Goal: Task Accomplishment & Management: Manage account settings

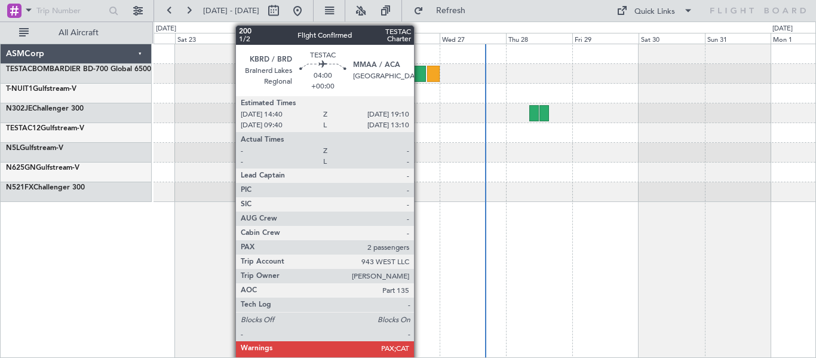
click at [419, 76] on div at bounding box center [419, 74] width 13 height 16
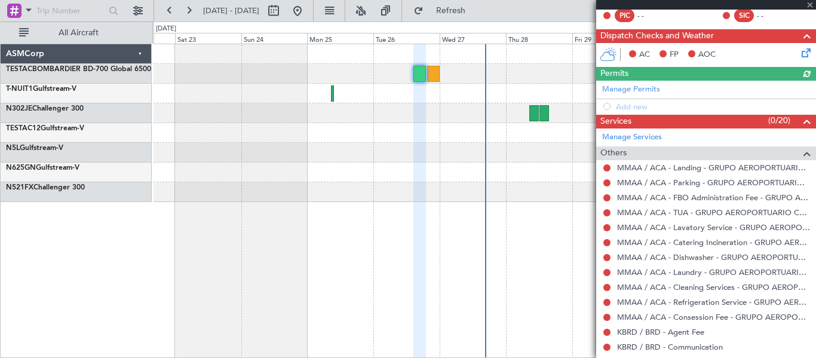
scroll to position [205, 0]
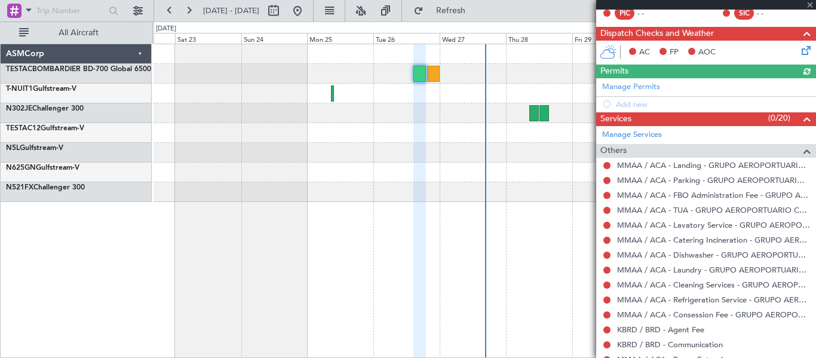
click at [799, 48] on icon at bounding box center [804, 49] width 10 height 10
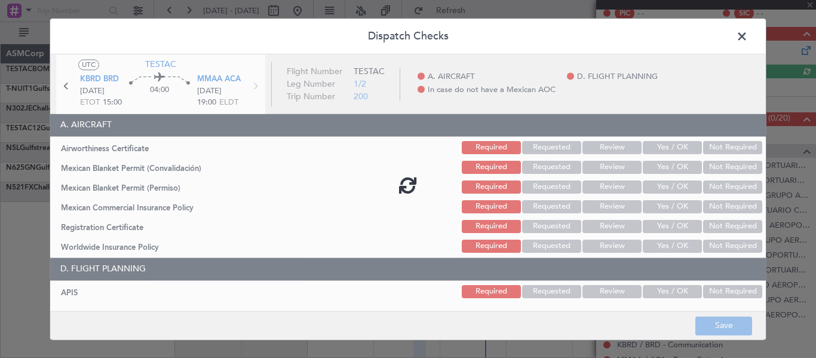
click at [671, 143] on div at bounding box center [407, 184] width 715 height 261
click at [666, 159] on div at bounding box center [407, 184] width 715 height 261
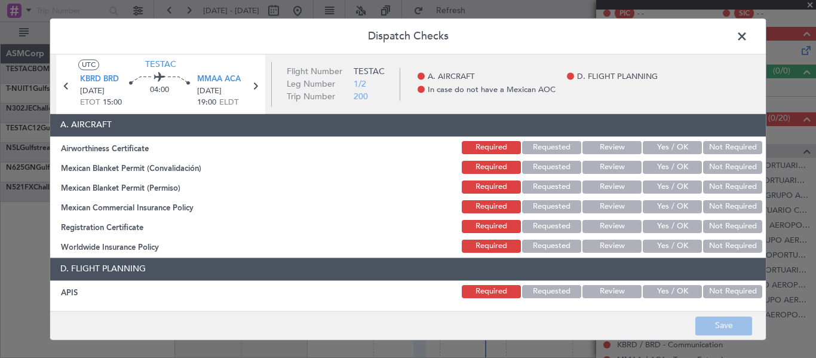
click at [664, 152] on button "Yes / OK" at bounding box center [672, 147] width 59 height 13
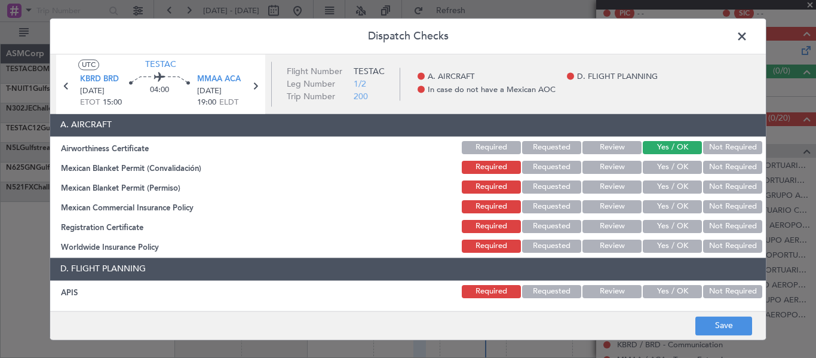
click at [662, 171] on button "Yes / OK" at bounding box center [672, 167] width 59 height 13
click at [660, 192] on button "Yes / OK" at bounding box center [672, 186] width 59 height 13
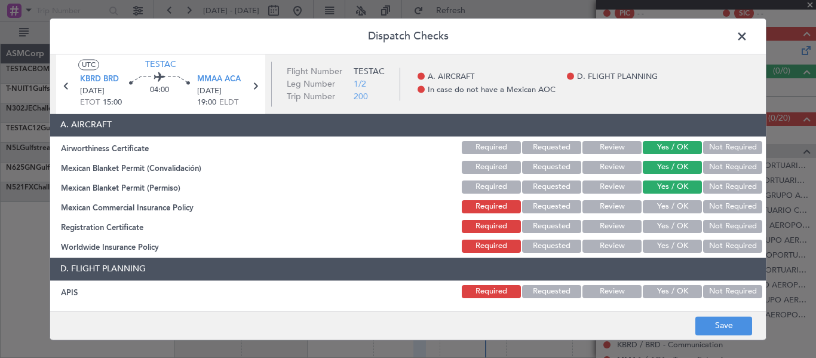
click at [659, 203] on button "Yes / OK" at bounding box center [672, 206] width 59 height 13
click at [659, 217] on section "A. AIRCRAFT Airworthiness Certificate Required Requested Review Yes / OK Not Re…" at bounding box center [407, 183] width 715 height 141
click at [659, 223] on button "Yes / OK" at bounding box center [672, 226] width 59 height 13
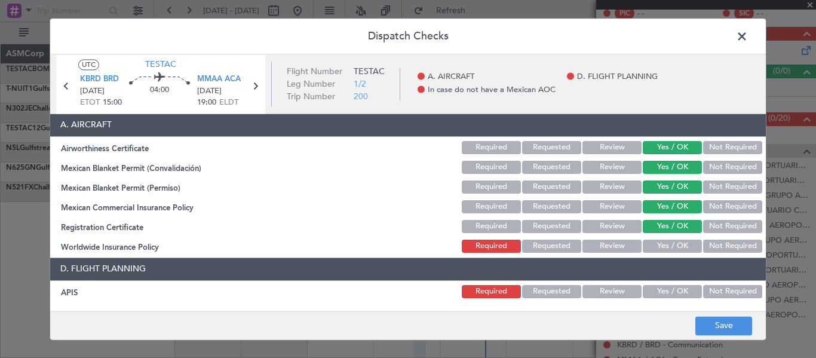
click at [655, 245] on button "Yes / OK" at bounding box center [672, 245] width 59 height 13
click at [655, 288] on button "Yes / OK" at bounding box center [672, 291] width 59 height 13
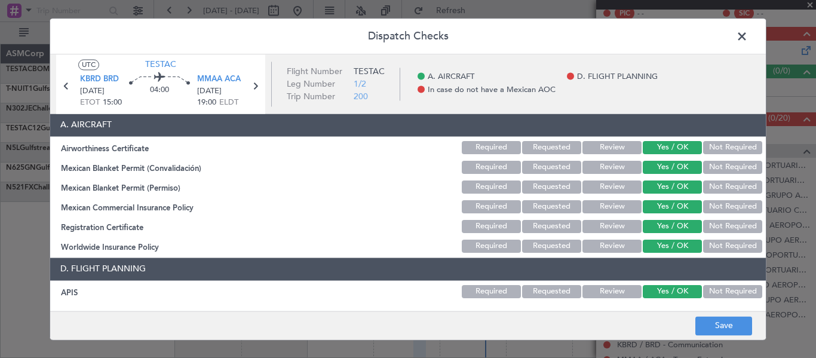
scroll to position [124, 0]
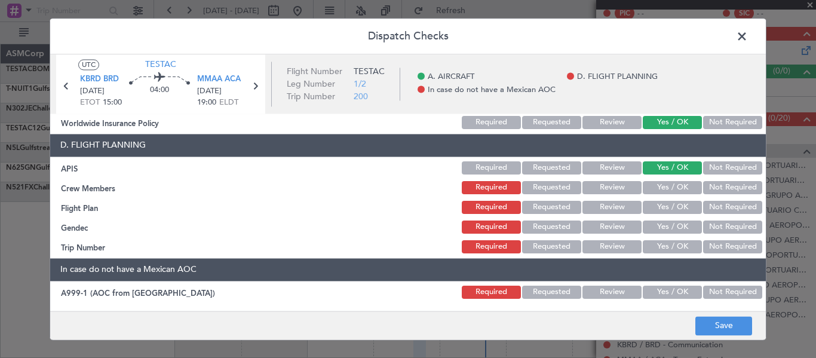
drag, startPoint x: 653, startPoint y: 184, endPoint x: 654, endPoint y: 203, distance: 19.1
click at [653, 185] on button "Yes / OK" at bounding box center [672, 187] width 59 height 13
click at [654, 210] on button "Yes / OK" at bounding box center [672, 207] width 59 height 13
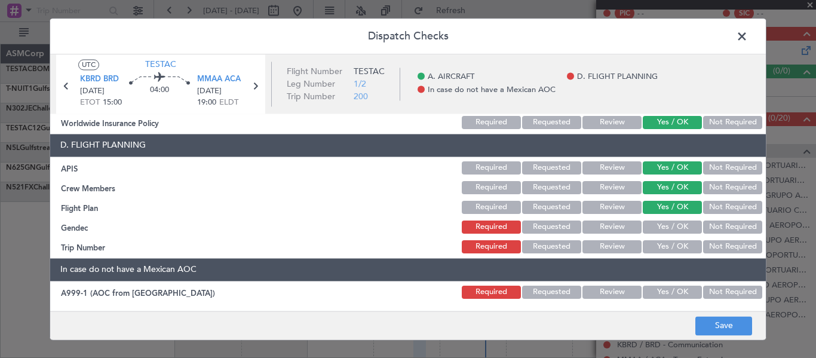
click at [653, 225] on button "Yes / OK" at bounding box center [672, 226] width 59 height 13
click at [653, 244] on button "Yes / OK" at bounding box center [672, 246] width 59 height 13
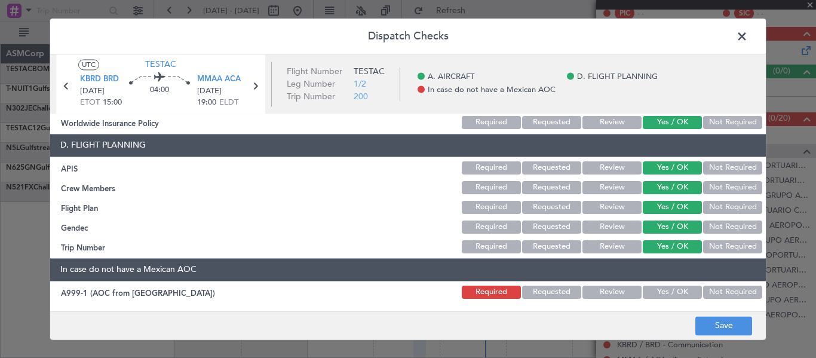
scroll to position [203, 0]
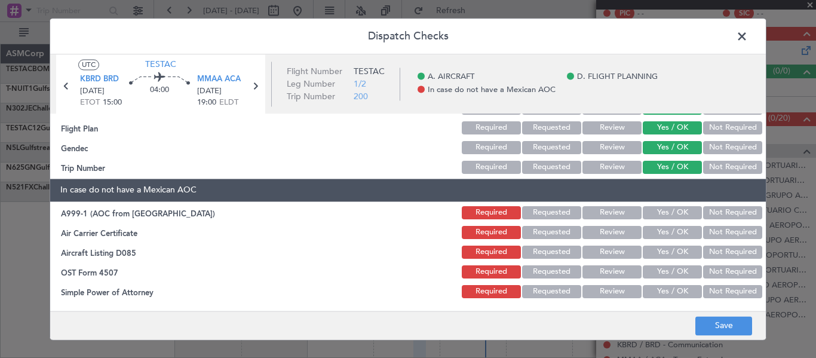
click at [656, 216] on button "Yes / OK" at bounding box center [672, 212] width 59 height 13
click at [657, 233] on button "Yes / OK" at bounding box center [672, 232] width 59 height 13
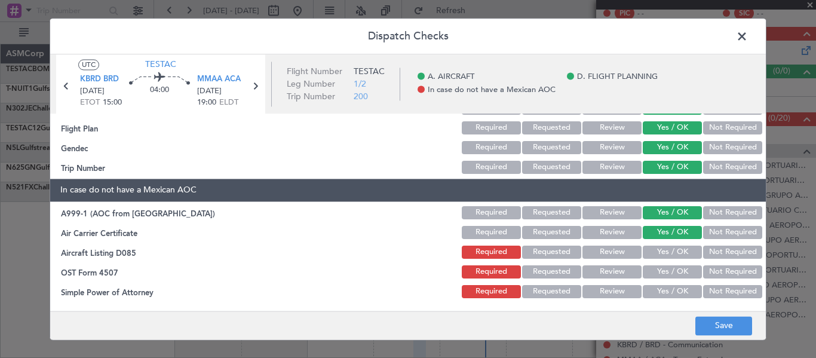
click at [659, 253] on button "Yes / OK" at bounding box center [672, 251] width 59 height 13
click at [655, 275] on button "Yes / OK" at bounding box center [672, 271] width 59 height 13
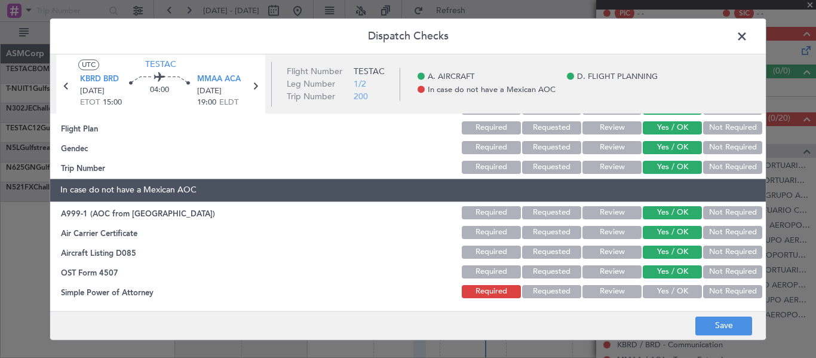
click at [655, 286] on button "Yes / OK" at bounding box center [672, 291] width 59 height 13
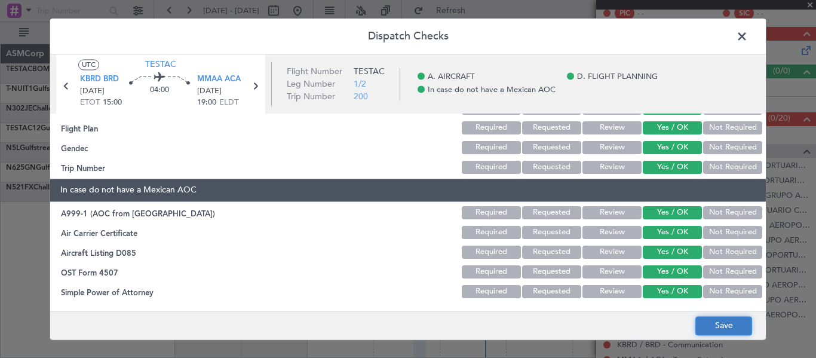
click at [718, 327] on button "Save" at bounding box center [723, 325] width 57 height 19
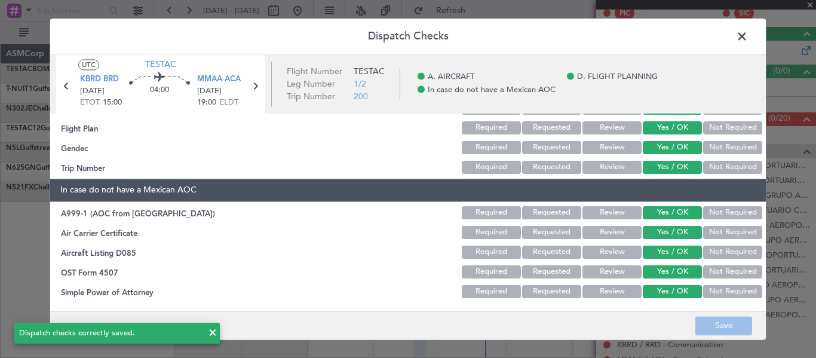
click at [748, 38] on span at bounding box center [748, 39] width 0 height 24
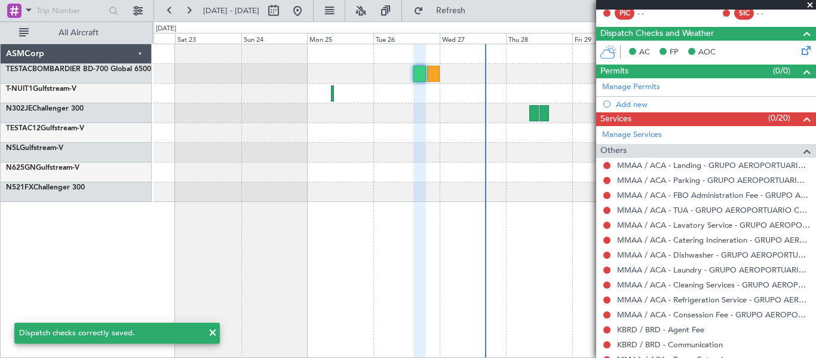
scroll to position [323, 0]
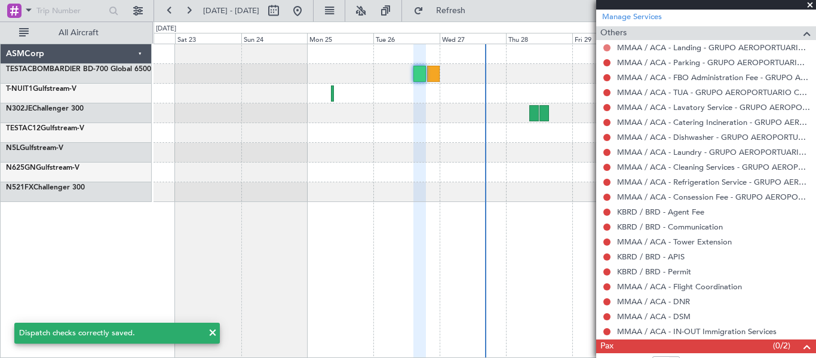
click at [609, 50] on button at bounding box center [606, 47] width 7 height 7
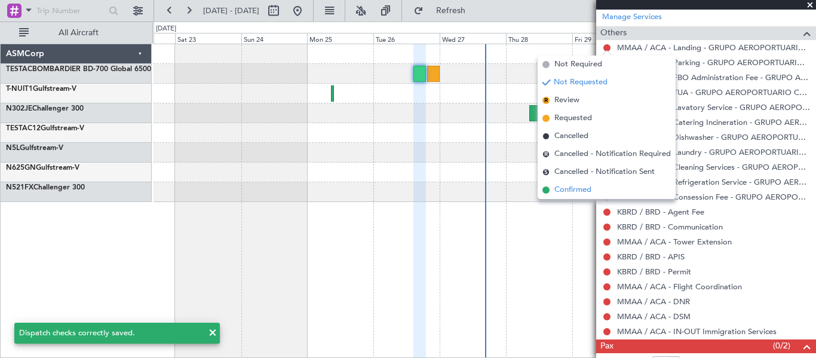
click at [573, 189] on span "Confirmed" at bounding box center [572, 190] width 37 height 12
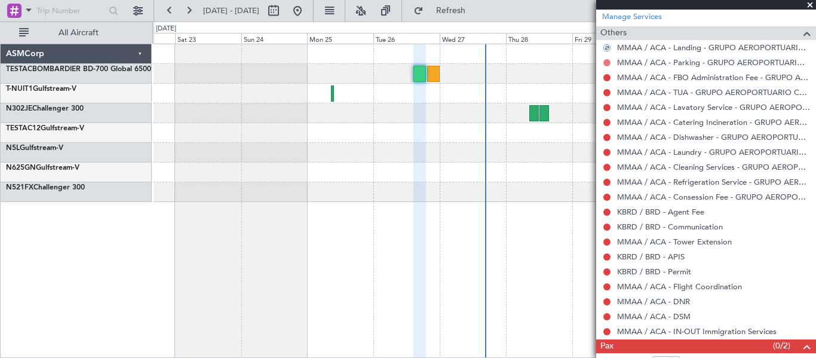
click at [606, 62] on button at bounding box center [606, 62] width 7 height 7
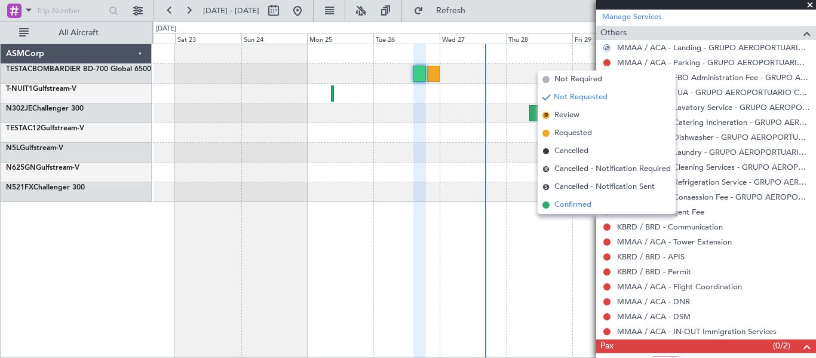
click at [580, 201] on span "Confirmed" at bounding box center [572, 205] width 37 height 12
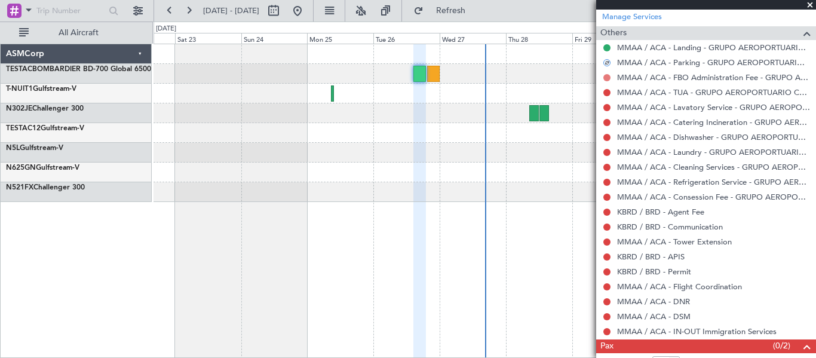
click at [607, 76] on button at bounding box center [606, 77] width 7 height 7
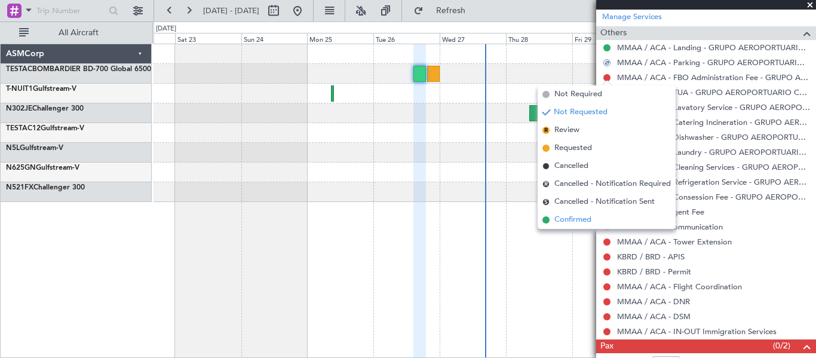
click at [585, 214] on span "Confirmed" at bounding box center [572, 220] width 37 height 12
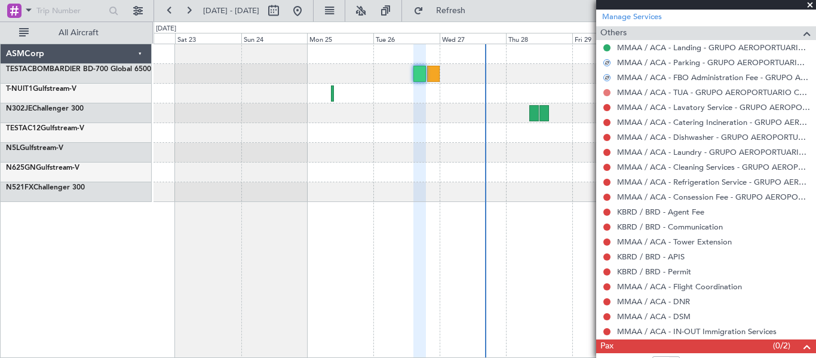
click at [607, 89] on button at bounding box center [606, 92] width 7 height 7
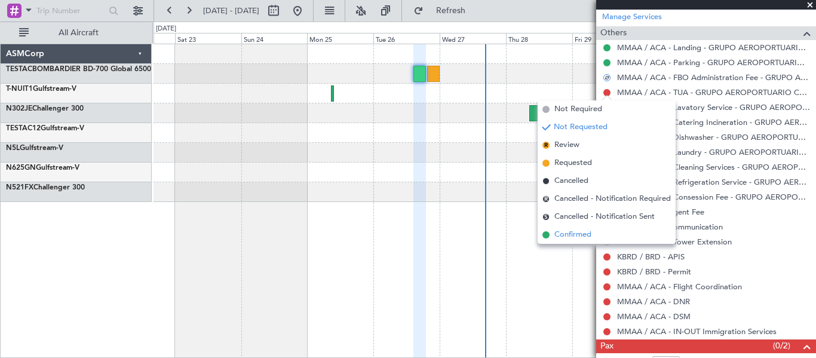
click at [589, 232] on span "Confirmed" at bounding box center [572, 235] width 37 height 12
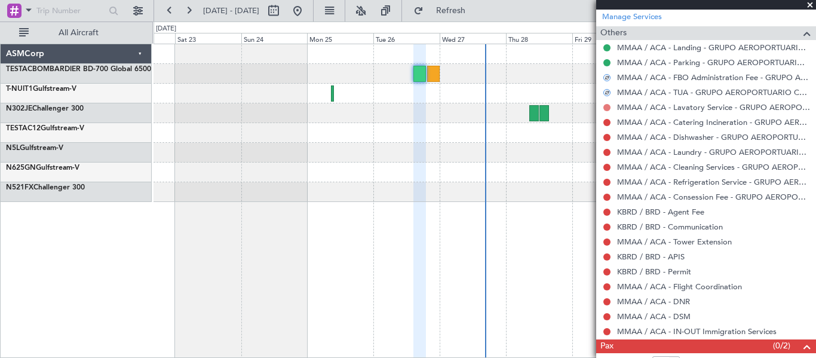
click at [606, 106] on button at bounding box center [606, 107] width 7 height 7
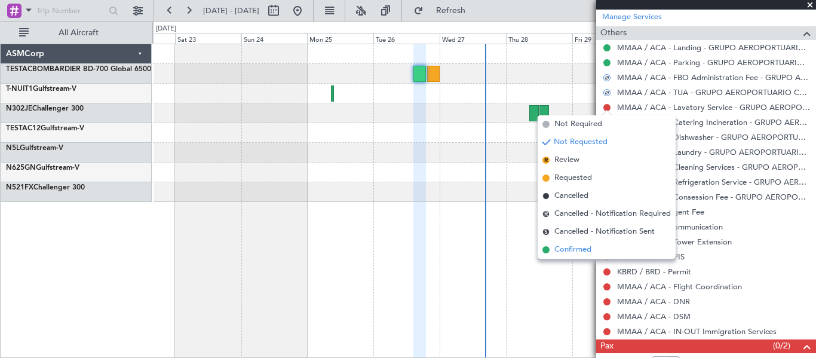
click at [574, 249] on span "Confirmed" at bounding box center [572, 250] width 37 height 12
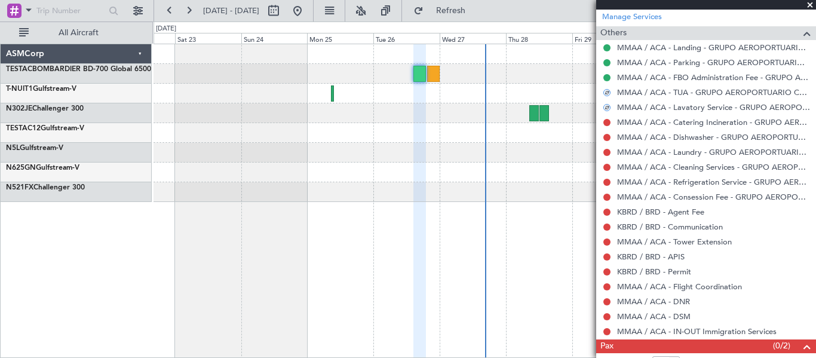
click at [607, 125] on div at bounding box center [607, 123] width 10 height 10
click at [607, 121] on button at bounding box center [606, 122] width 7 height 7
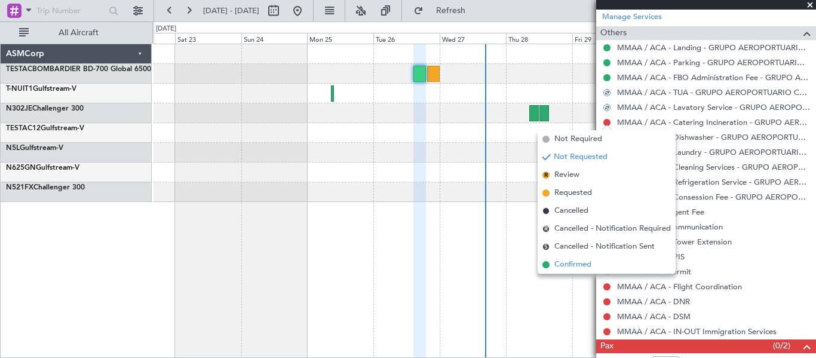
click at [573, 260] on span "Confirmed" at bounding box center [572, 265] width 37 height 12
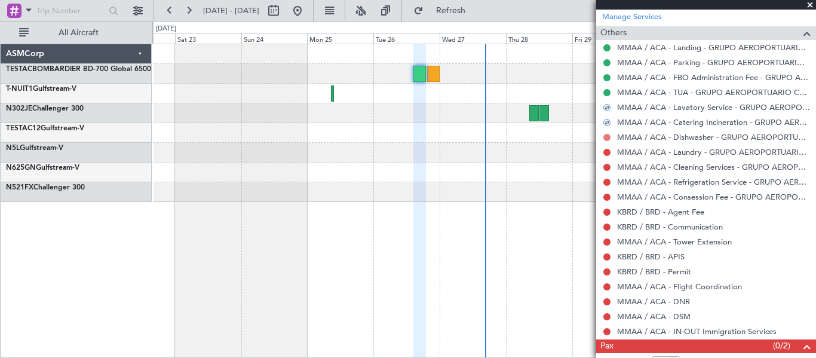
click at [607, 137] on button at bounding box center [606, 137] width 7 height 7
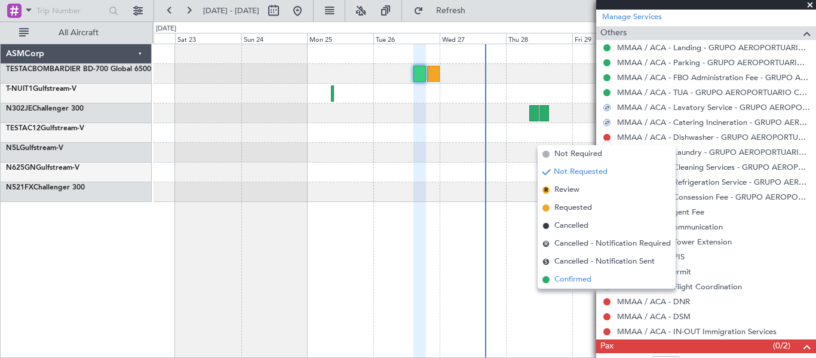
click at [570, 283] on span "Confirmed" at bounding box center [572, 280] width 37 height 12
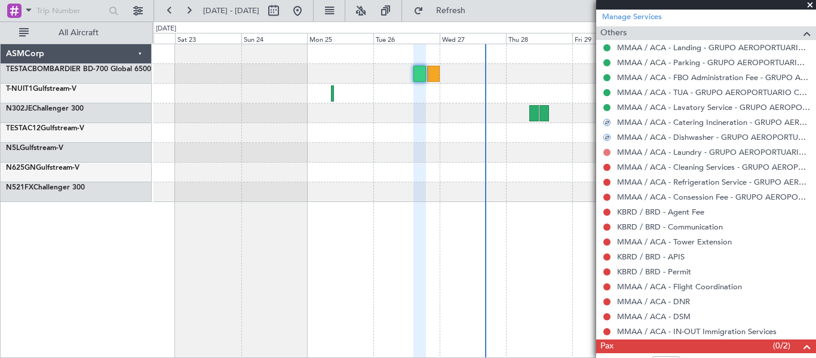
click at [607, 151] on button at bounding box center [606, 152] width 7 height 7
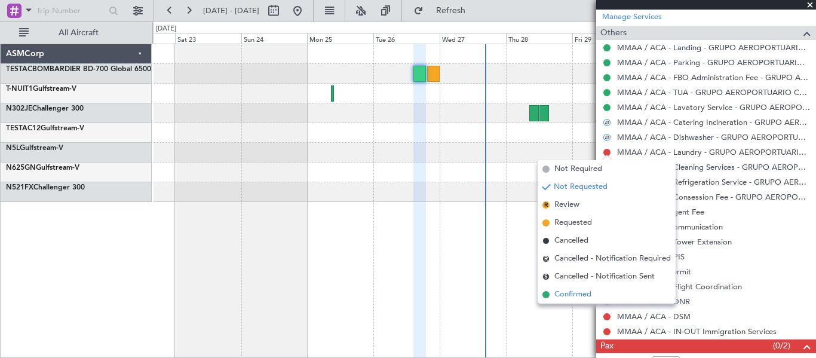
click at [570, 291] on span "Confirmed" at bounding box center [572, 294] width 37 height 12
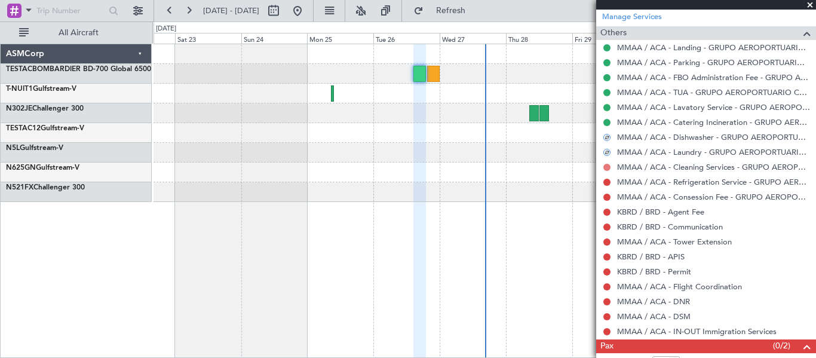
click at [607, 165] on button at bounding box center [606, 167] width 7 height 7
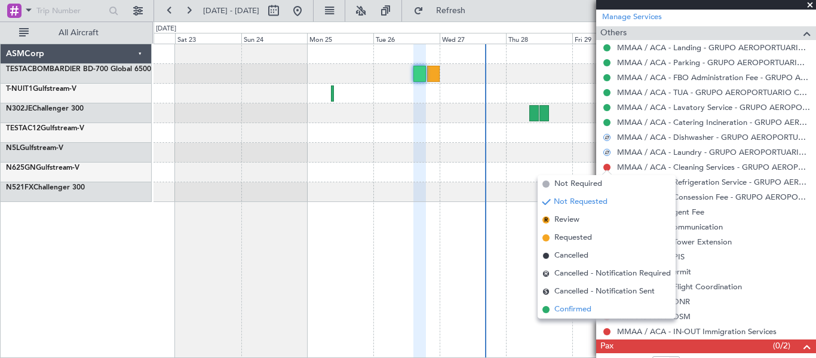
click at [572, 308] on span "Confirmed" at bounding box center [572, 309] width 37 height 12
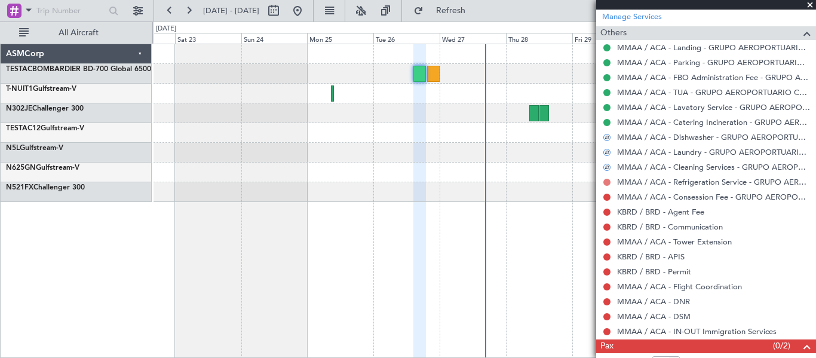
click at [607, 183] on button at bounding box center [606, 182] width 7 height 7
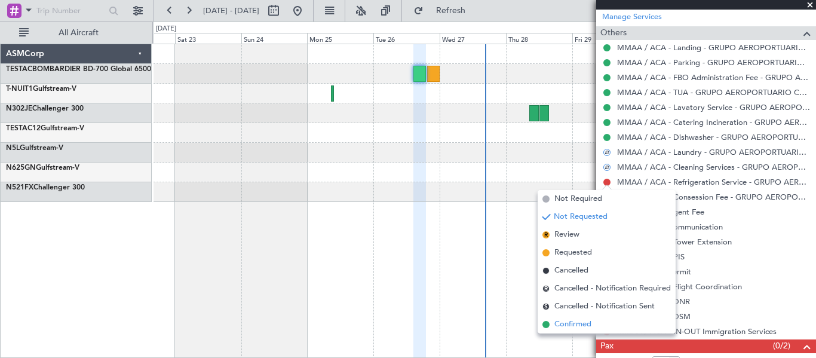
click at [571, 322] on span "Confirmed" at bounding box center [572, 324] width 37 height 12
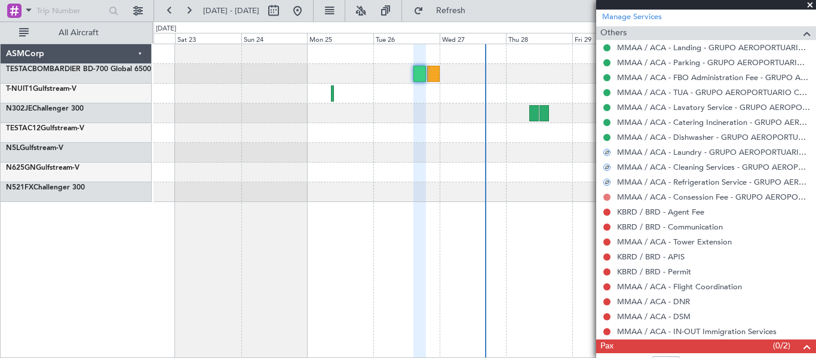
click at [606, 196] on button at bounding box center [606, 196] width 7 height 7
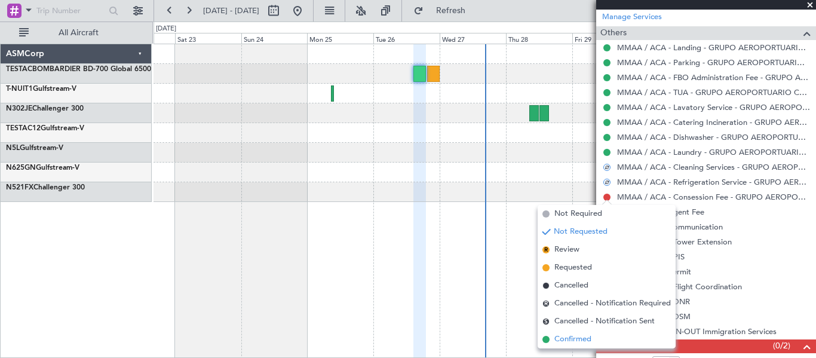
click at [571, 336] on span "Confirmed" at bounding box center [572, 339] width 37 height 12
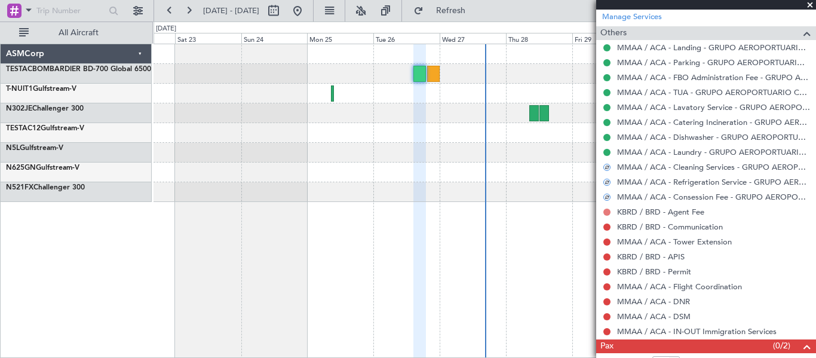
click at [606, 214] on button at bounding box center [606, 211] width 7 height 7
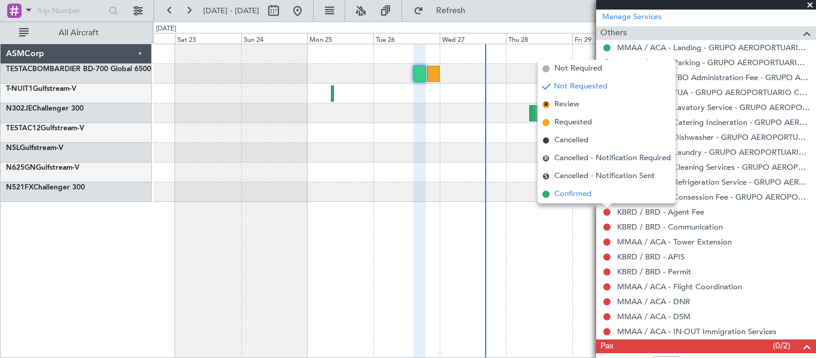
click at [582, 190] on span "Confirmed" at bounding box center [572, 194] width 37 height 12
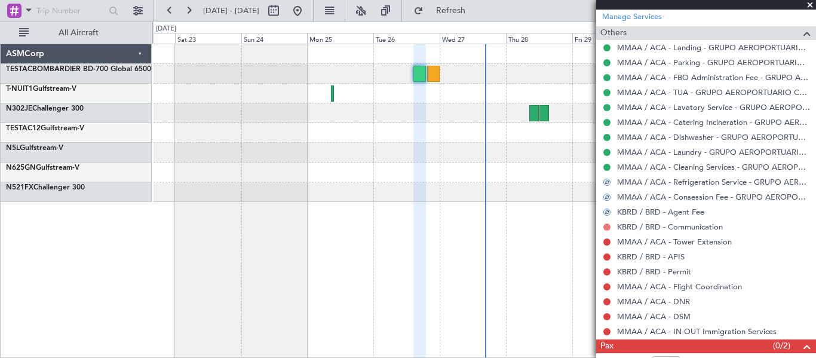
click at [606, 229] on button at bounding box center [606, 226] width 7 height 7
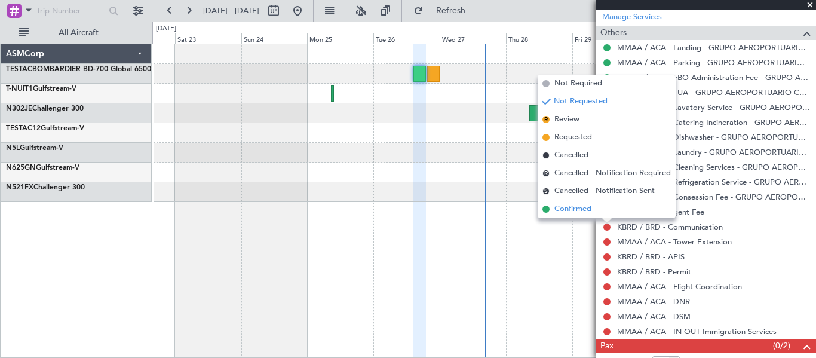
click at [588, 206] on span "Confirmed" at bounding box center [572, 209] width 37 height 12
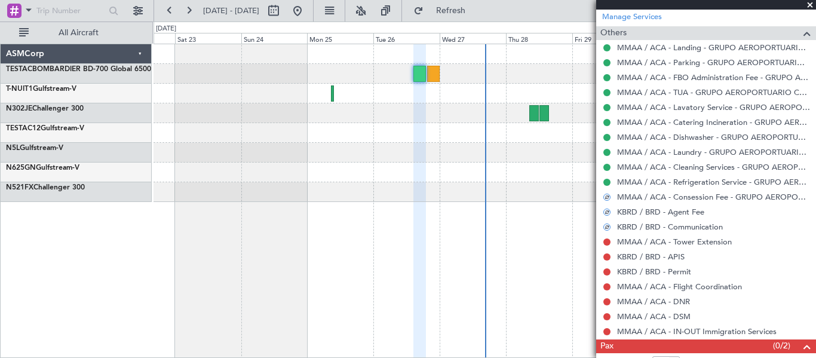
click at [603, 240] on div at bounding box center [607, 242] width 10 height 10
click at [606, 242] on button at bounding box center [606, 241] width 7 height 7
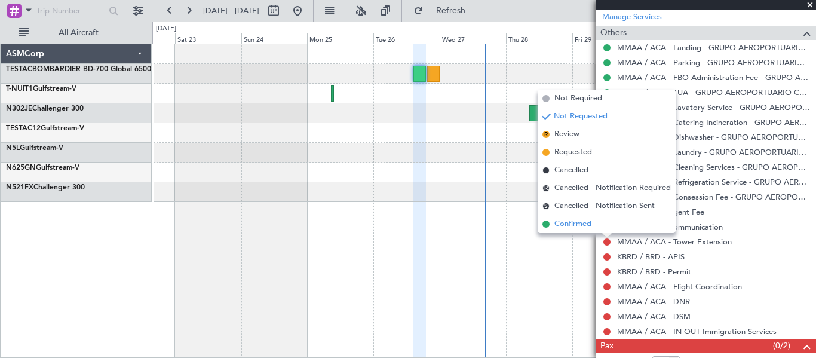
click at [606, 227] on li "Confirmed" at bounding box center [606, 224] width 138 height 18
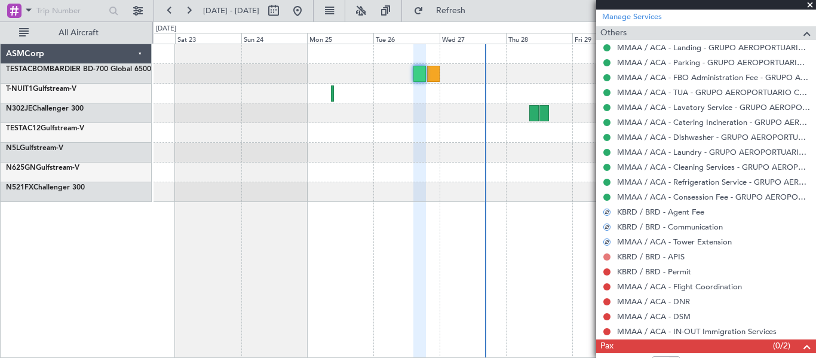
click at [606, 257] on button at bounding box center [606, 256] width 7 height 7
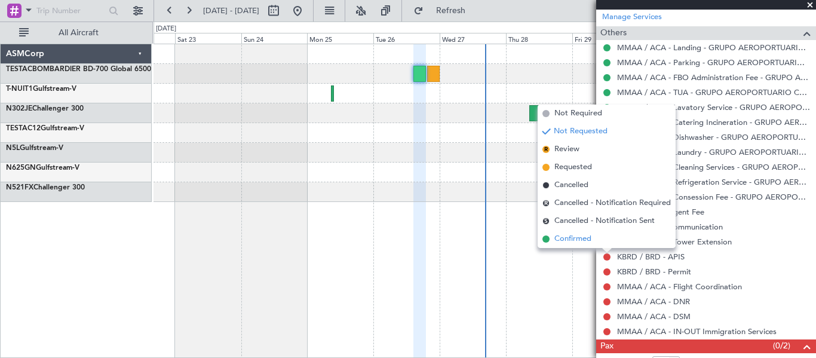
click at [602, 237] on li "Confirmed" at bounding box center [606, 239] width 138 height 18
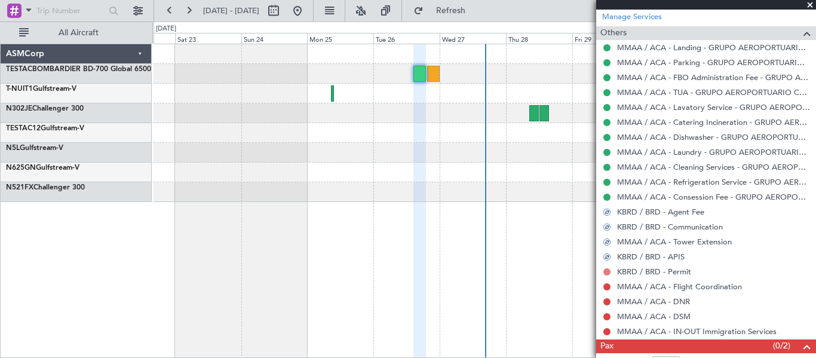
click at [606, 269] on button at bounding box center [606, 271] width 7 height 7
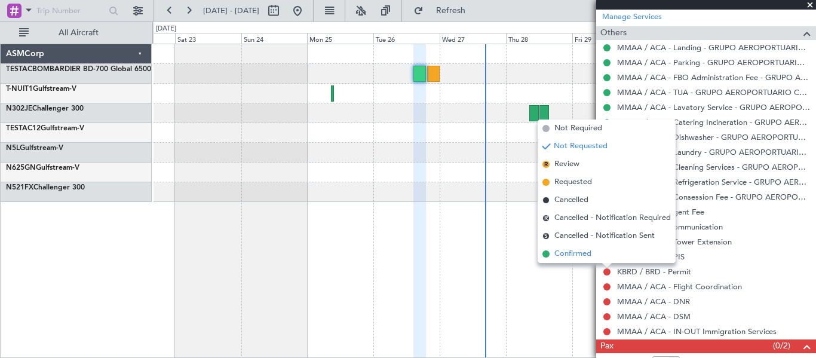
click at [600, 249] on li "Confirmed" at bounding box center [606, 254] width 138 height 18
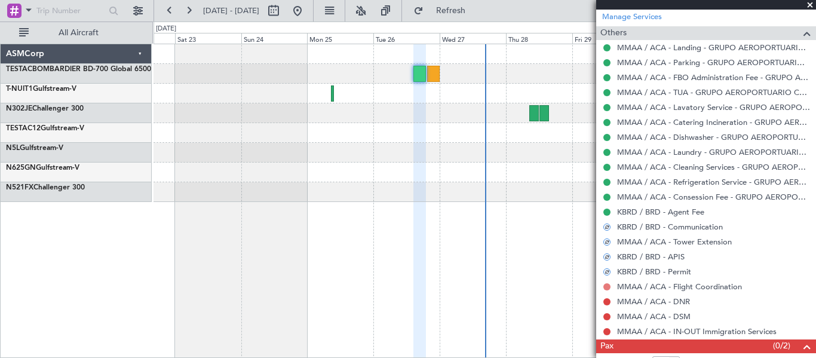
click at [610, 286] on button at bounding box center [606, 286] width 7 height 7
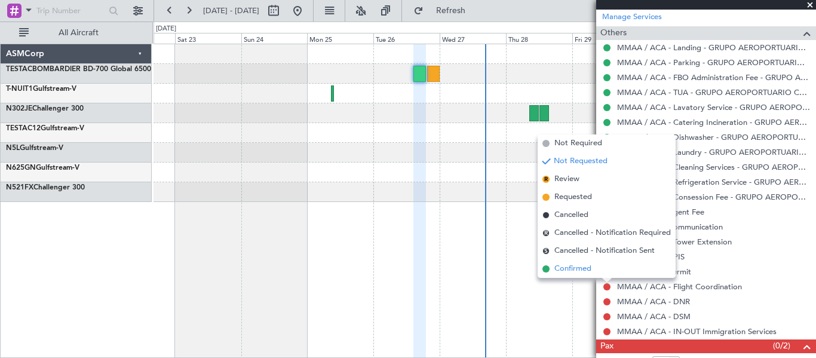
click at [601, 272] on li "Confirmed" at bounding box center [606, 269] width 138 height 18
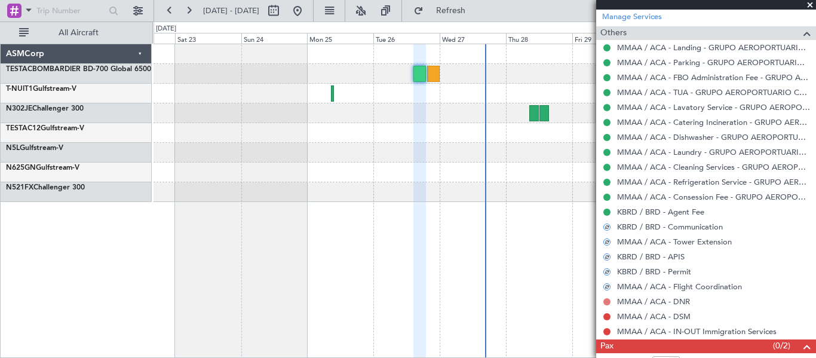
click at [607, 300] on button at bounding box center [606, 301] width 7 height 7
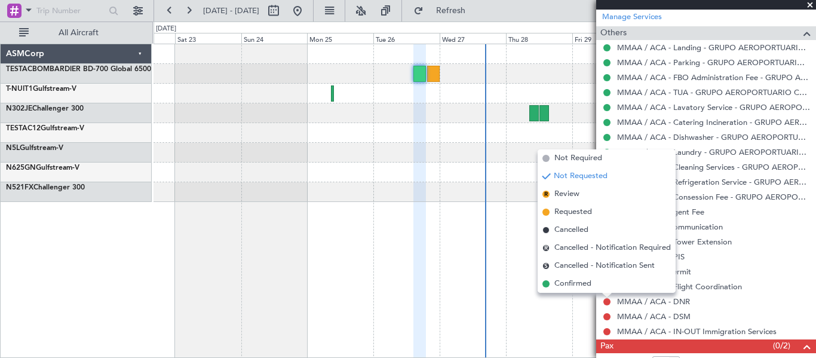
click at [604, 279] on li "Confirmed" at bounding box center [606, 284] width 138 height 18
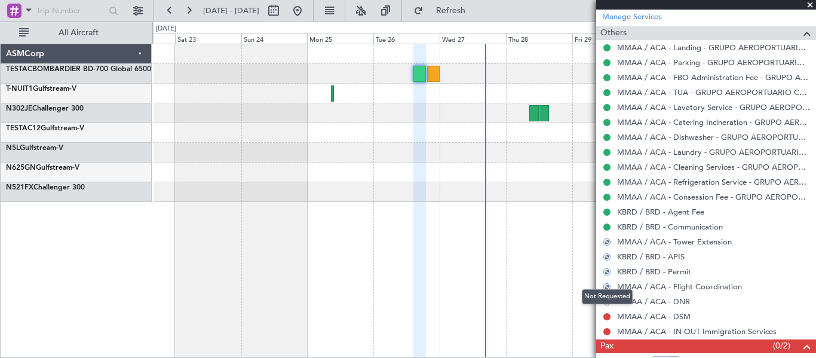
click at [606, 320] on div at bounding box center [607, 317] width 10 height 10
click at [606, 309] on div "MMAA / ACA - DSM" at bounding box center [706, 316] width 220 height 15
click at [606, 315] on button at bounding box center [606, 316] width 7 height 7
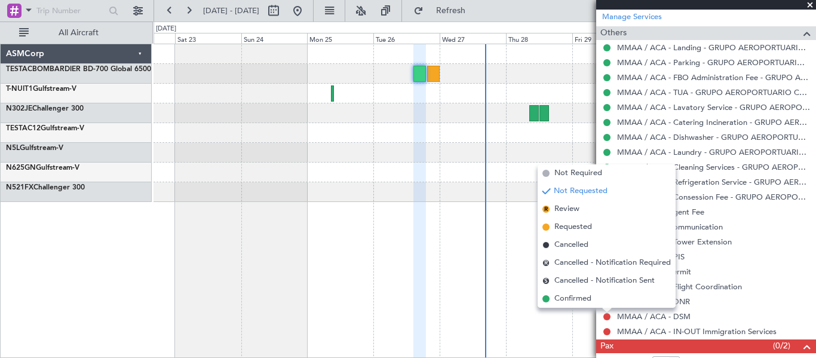
drag, startPoint x: 603, startPoint y: 299, endPoint x: 604, endPoint y: 311, distance: 12.7
click at [603, 299] on li "Confirmed" at bounding box center [606, 299] width 138 height 18
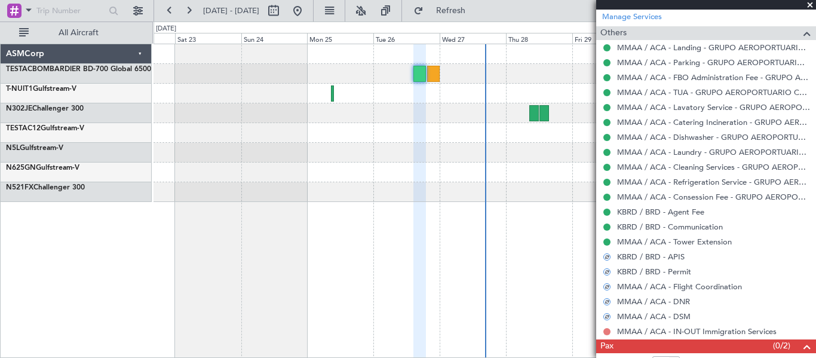
click at [606, 332] on button at bounding box center [606, 331] width 7 height 7
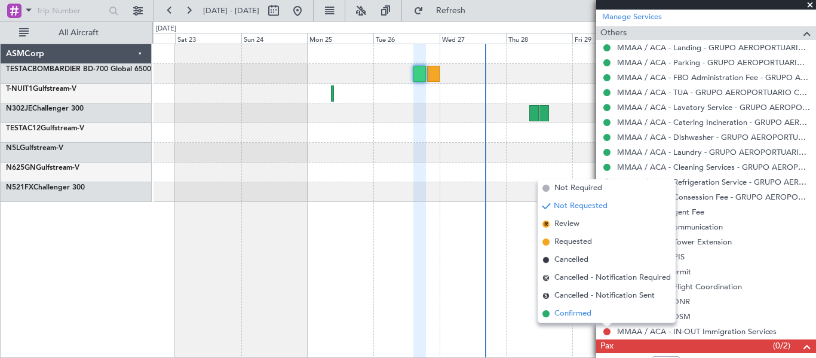
click at [601, 308] on li "Confirmed" at bounding box center [606, 314] width 138 height 18
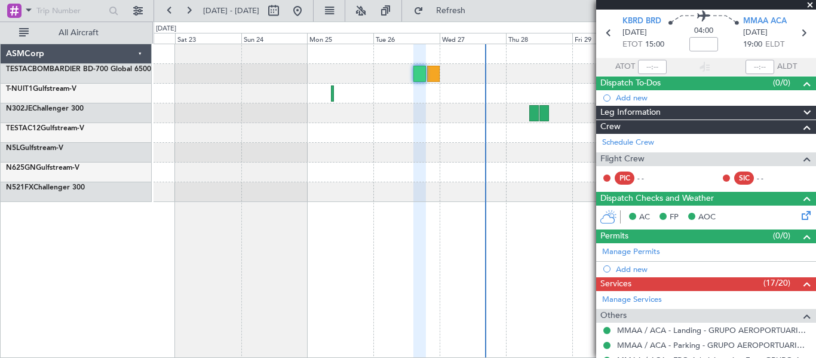
scroll to position [0, 0]
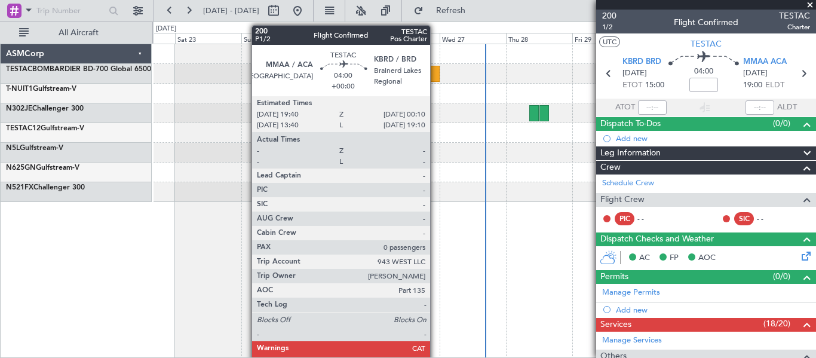
click at [435, 77] on div at bounding box center [433, 74] width 13 height 16
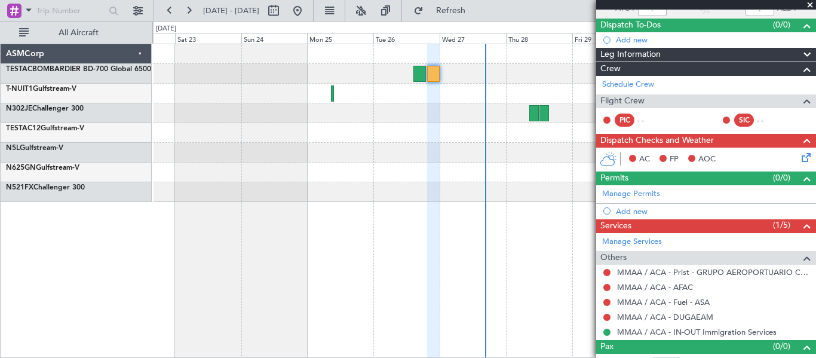
scroll to position [113, 0]
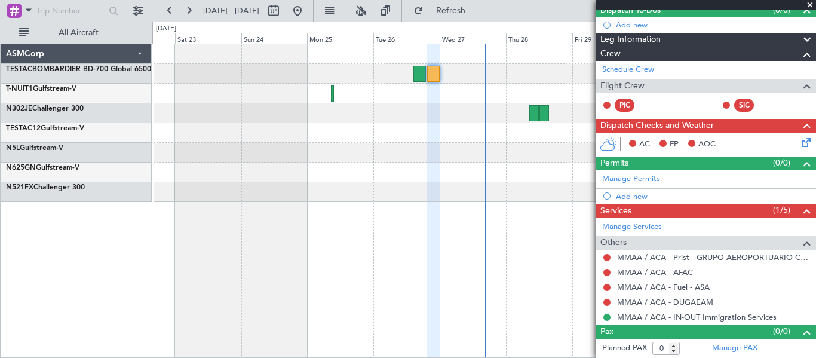
click at [799, 142] on icon at bounding box center [804, 141] width 10 height 10
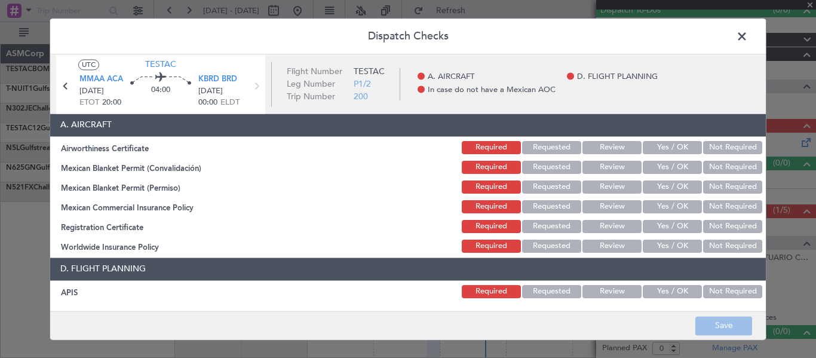
drag, startPoint x: 668, startPoint y: 143, endPoint x: 661, endPoint y: 164, distance: 21.5
click at [668, 145] on button "Yes / OK" at bounding box center [672, 147] width 59 height 13
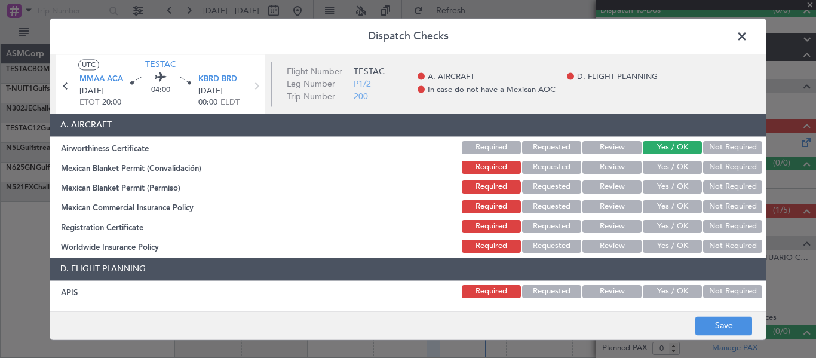
click at [658, 170] on button "Yes / OK" at bounding box center [672, 167] width 59 height 13
click at [657, 195] on div "Yes / OK" at bounding box center [671, 187] width 60 height 17
drag, startPoint x: 656, startPoint y: 207, endPoint x: 655, endPoint y: 198, distance: 9.0
click at [655, 207] on button "Yes / OK" at bounding box center [672, 206] width 59 height 13
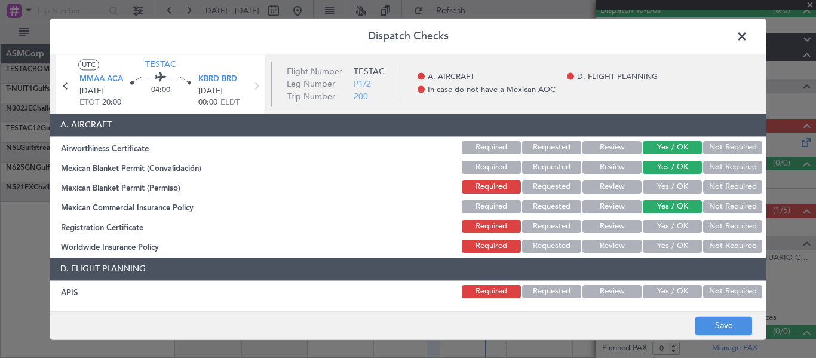
click at [655, 188] on button "Yes / OK" at bounding box center [672, 186] width 59 height 13
click at [656, 223] on button "Yes / OK" at bounding box center [672, 226] width 59 height 13
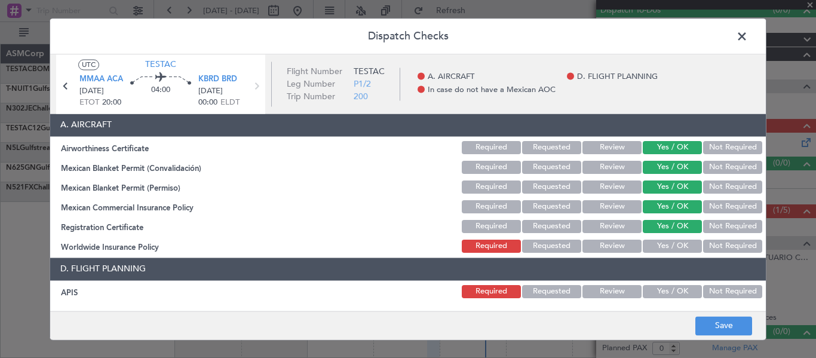
click at [656, 247] on button "Yes / OK" at bounding box center [672, 245] width 59 height 13
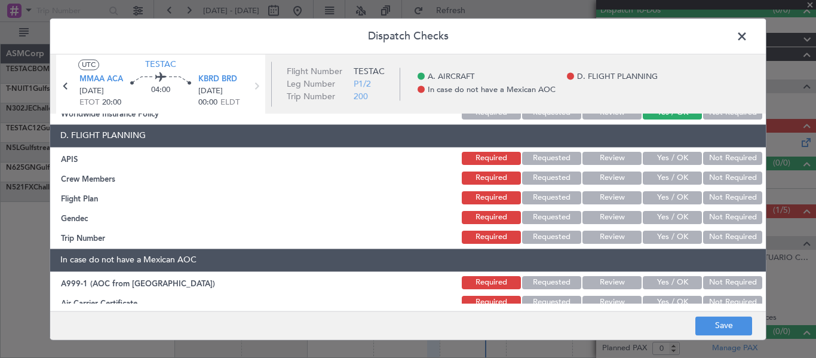
scroll to position [132, 0]
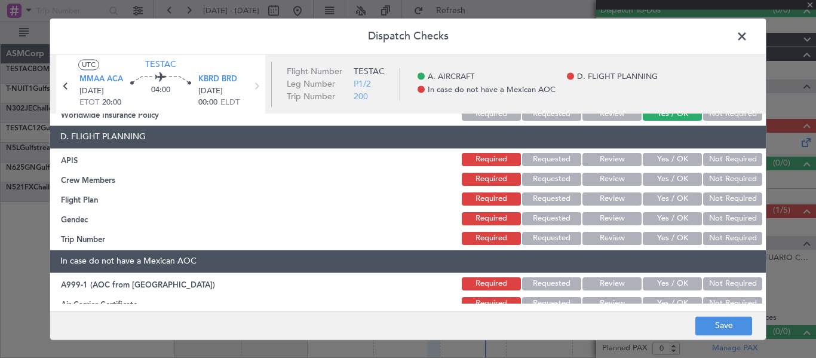
drag, startPoint x: 659, startPoint y: 160, endPoint x: 658, endPoint y: 175, distance: 15.0
click at [659, 160] on button "Yes / OK" at bounding box center [672, 159] width 59 height 13
click at [658, 177] on button "Yes / OK" at bounding box center [672, 179] width 59 height 13
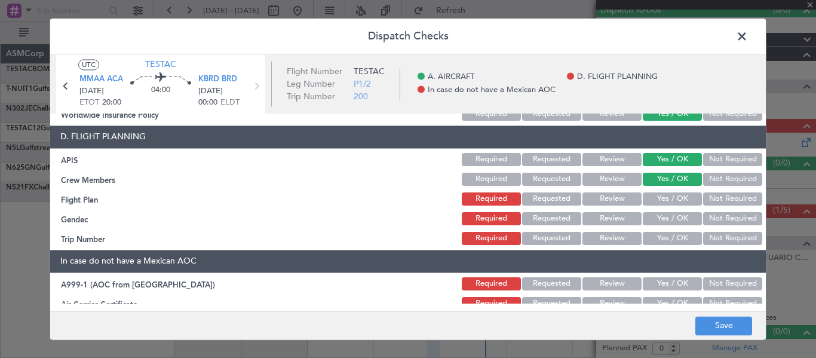
click at [652, 204] on button "Yes / OK" at bounding box center [672, 198] width 59 height 13
click at [652, 217] on button "Yes / OK" at bounding box center [672, 218] width 59 height 13
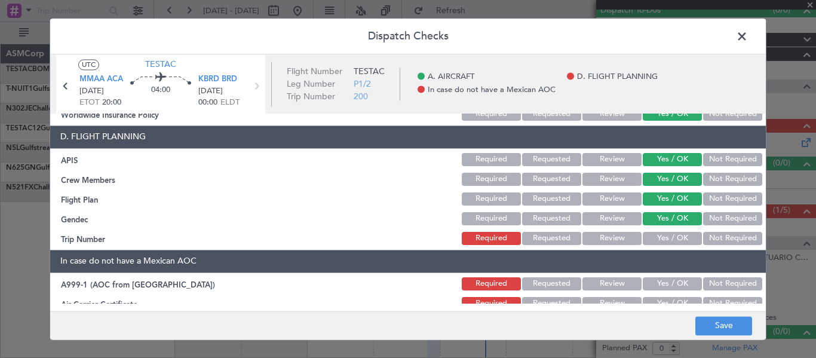
click at [653, 234] on button "Yes / OK" at bounding box center [672, 238] width 59 height 13
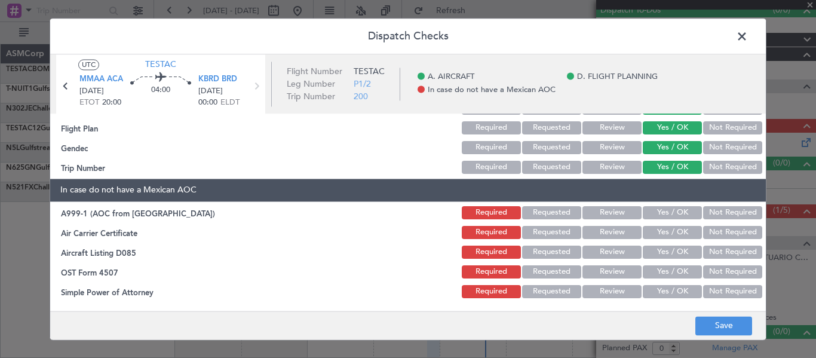
click at [658, 218] on div "Yes / OK" at bounding box center [671, 212] width 60 height 17
click at [655, 217] on button "Yes / OK" at bounding box center [672, 212] width 59 height 13
click at [655, 232] on button "Yes / OK" at bounding box center [672, 232] width 59 height 13
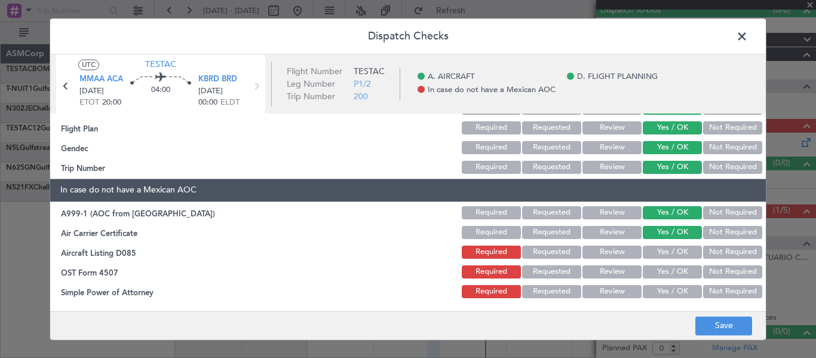
click at [656, 253] on button "Yes / OK" at bounding box center [672, 251] width 59 height 13
drag, startPoint x: 654, startPoint y: 271, endPoint x: 654, endPoint y: 279, distance: 8.4
click at [654, 271] on button "Yes / OK" at bounding box center [672, 271] width 59 height 13
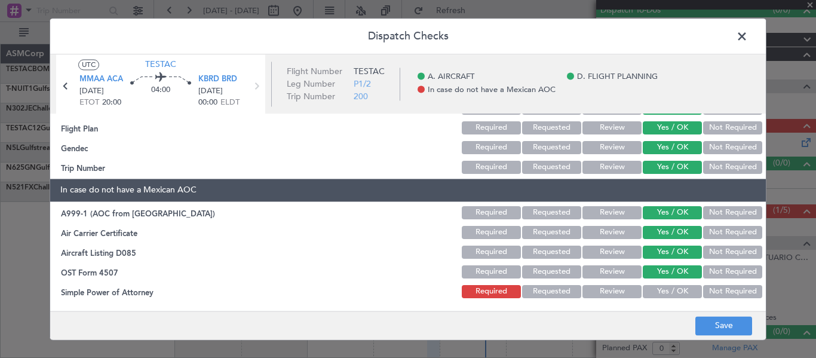
click at [653, 288] on button "Yes / OK" at bounding box center [672, 291] width 59 height 13
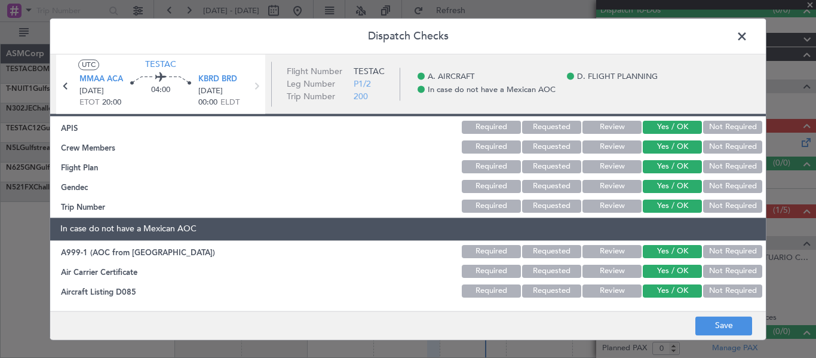
scroll to position [178, 0]
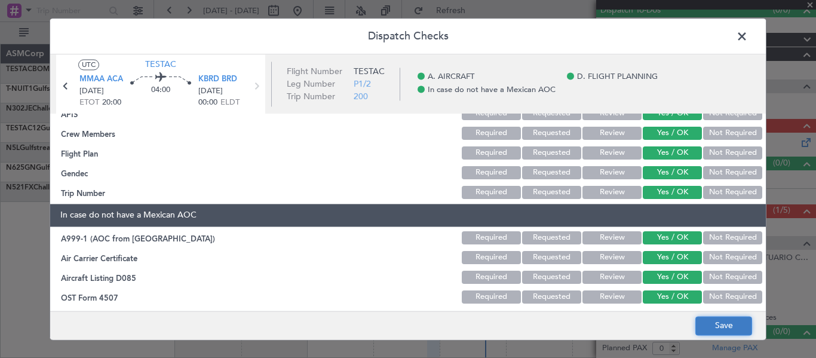
click at [717, 325] on button "Save" at bounding box center [723, 325] width 57 height 19
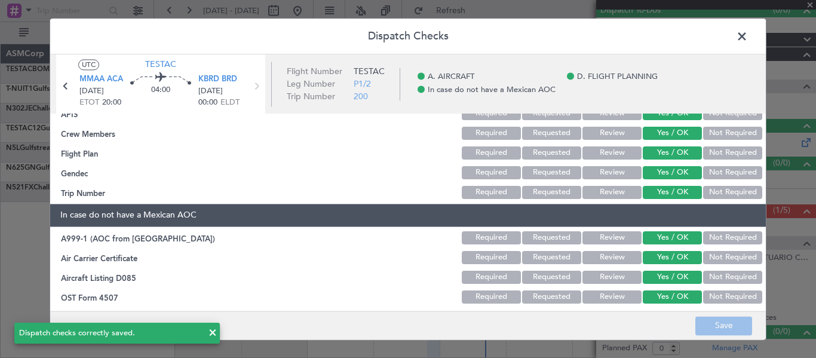
click at [748, 42] on span at bounding box center [748, 39] width 0 height 24
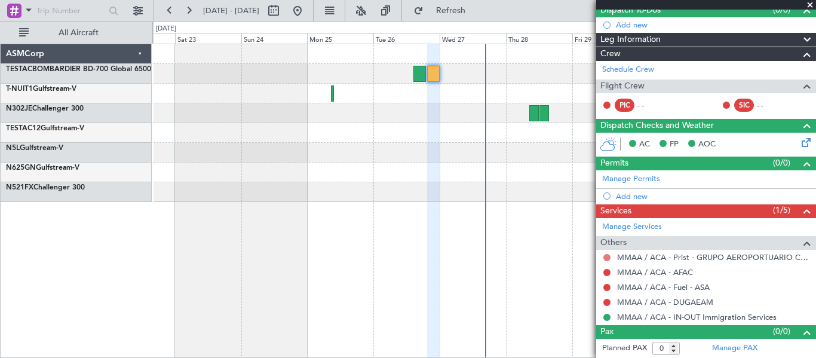
click at [605, 258] on button at bounding box center [606, 257] width 7 height 7
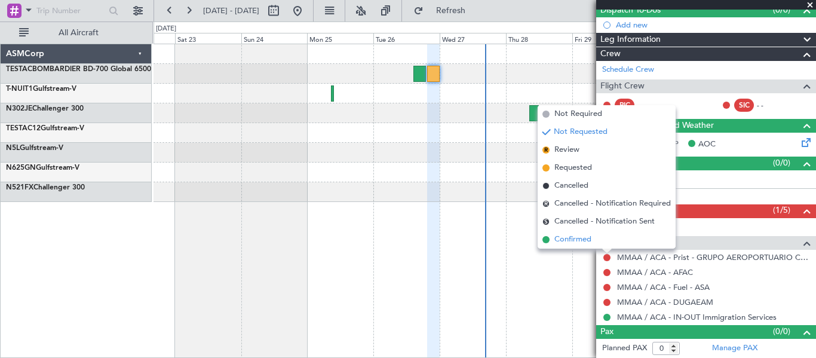
click at [586, 238] on span "Confirmed" at bounding box center [572, 240] width 37 height 12
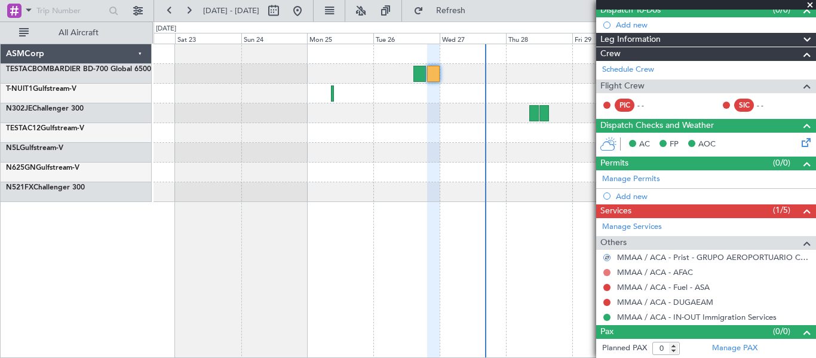
click at [607, 270] on button at bounding box center [606, 272] width 7 height 7
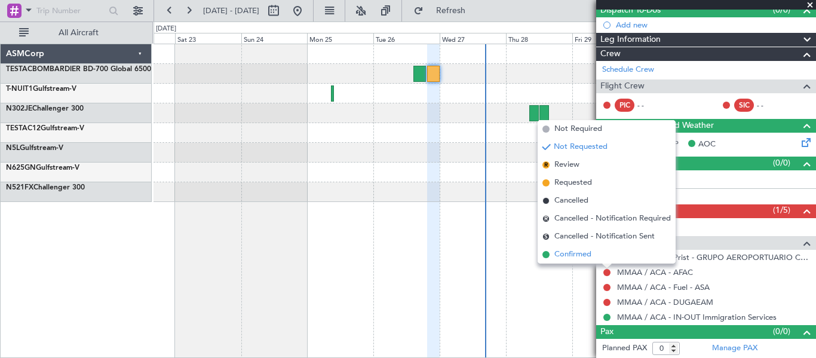
click at [603, 256] on li "Confirmed" at bounding box center [606, 254] width 138 height 18
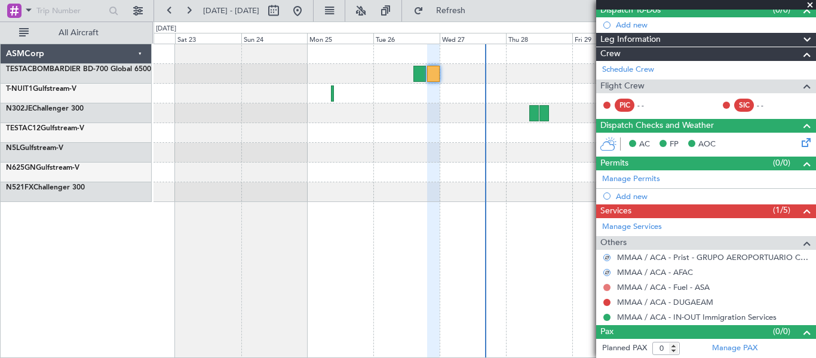
click at [606, 285] on button at bounding box center [606, 287] width 7 height 7
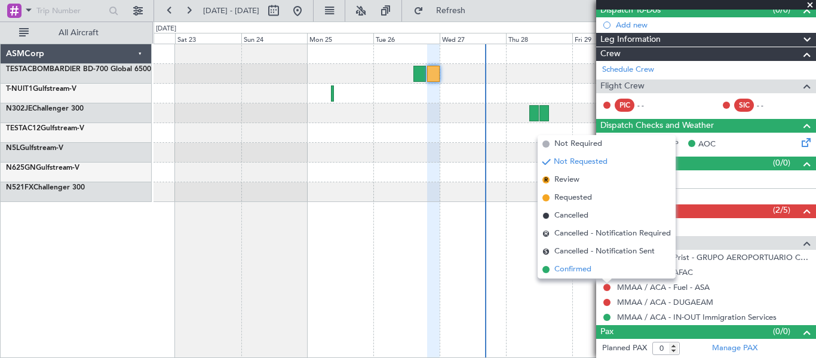
click at [608, 265] on li "Confirmed" at bounding box center [606, 269] width 138 height 18
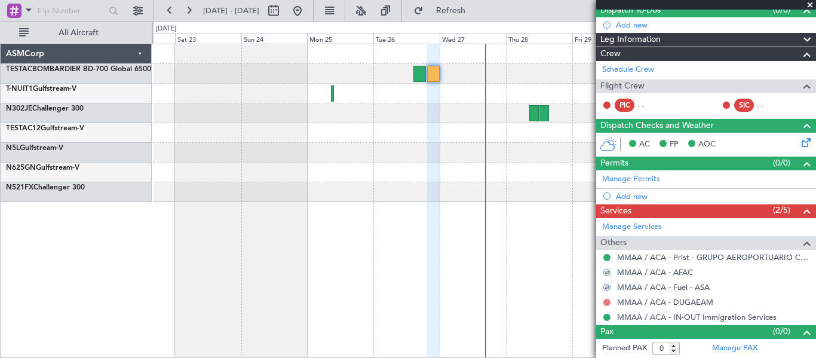
click at [607, 300] on button at bounding box center [606, 302] width 7 height 7
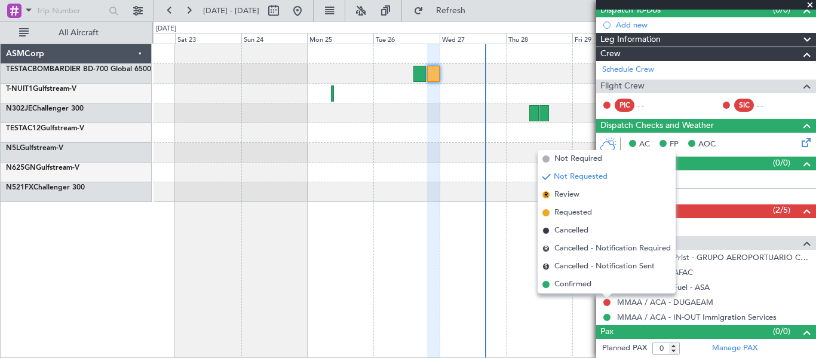
click at [606, 277] on li "Confirmed" at bounding box center [606, 284] width 138 height 18
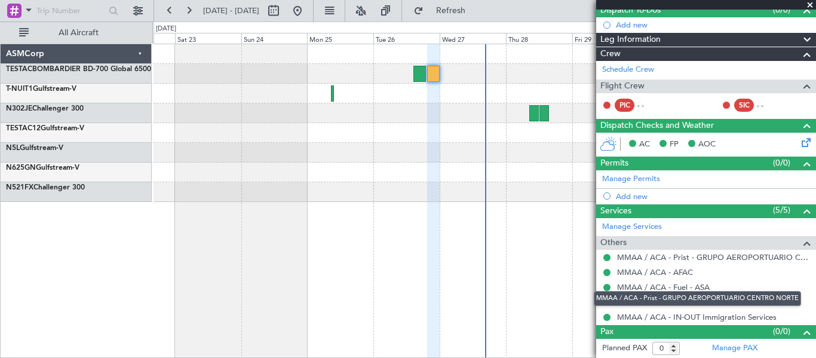
scroll to position [0, 0]
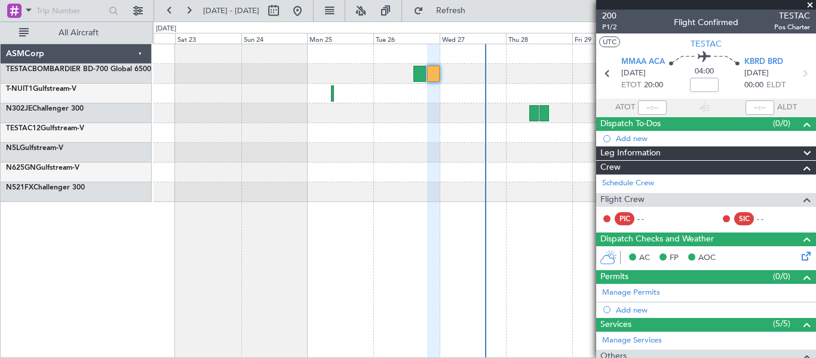
click at [415, 72] on div at bounding box center [419, 74] width 13 height 16
type input "2"
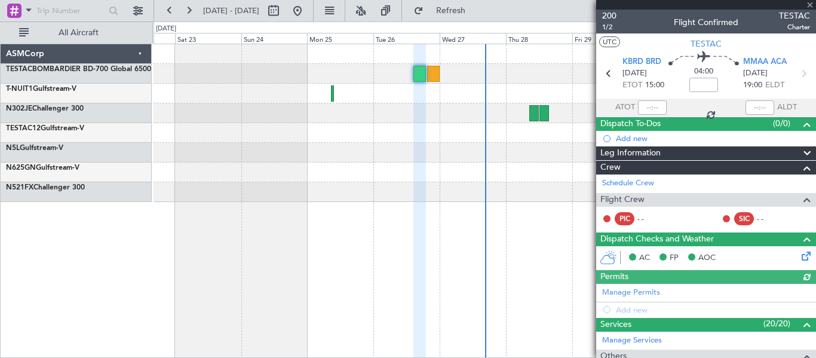
click at [652, 108] on div at bounding box center [652, 107] width 29 height 14
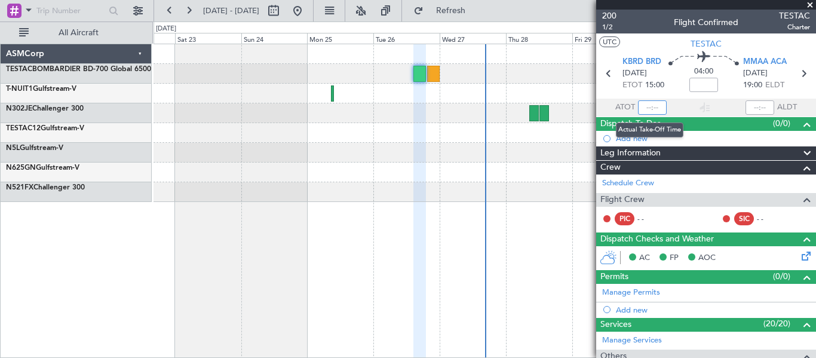
click at [650, 108] on input "text" at bounding box center [652, 107] width 29 height 14
click at [723, 101] on section "ATOT 1520 ALDT" at bounding box center [706, 108] width 220 height 18
type input "15:20"
click at [751, 105] on input "text" at bounding box center [759, 107] width 29 height 14
click at [715, 99] on section "ATOT 15:20 1920 ALDT" at bounding box center [706, 108] width 220 height 18
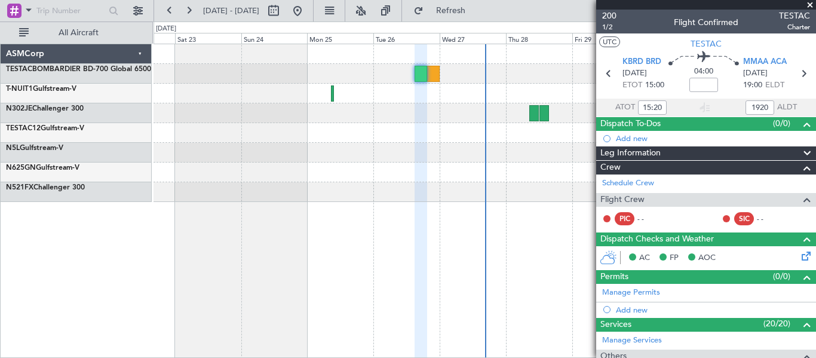
type input "19:20"
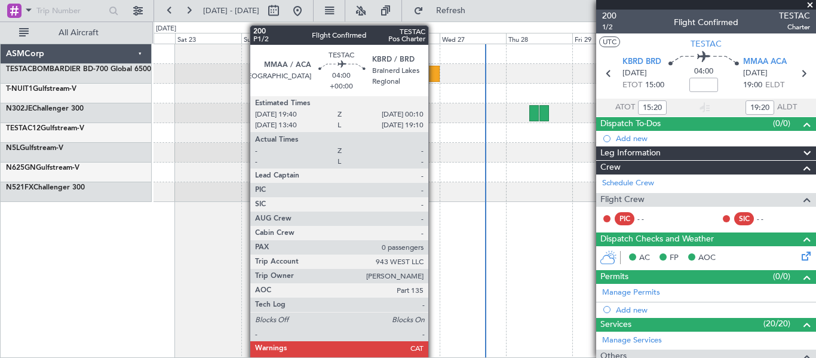
click at [434, 76] on div at bounding box center [433, 74] width 13 height 16
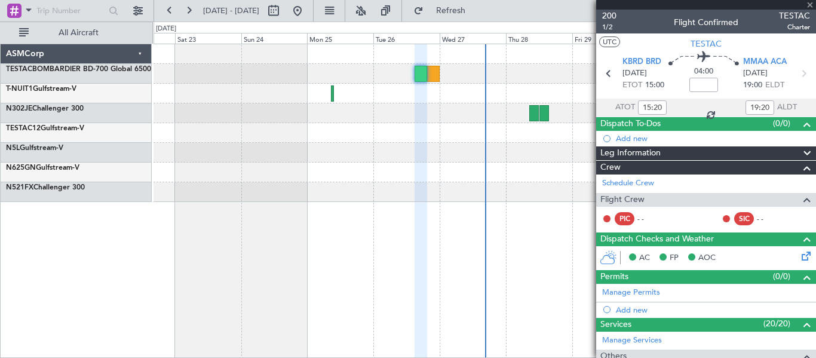
type input "0"
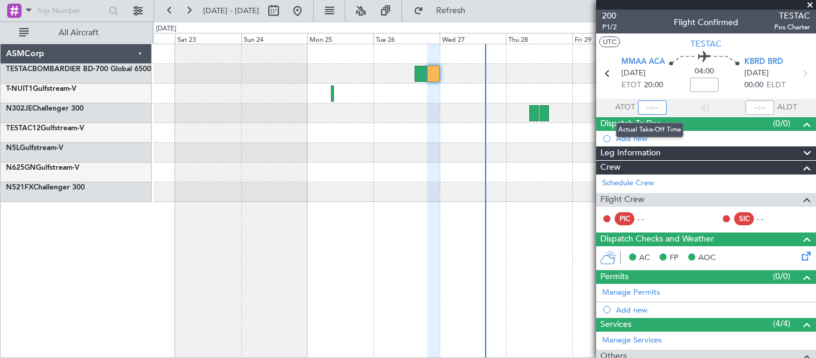
click at [650, 110] on input "text" at bounding box center [652, 107] width 29 height 14
click at [715, 100] on section "ATOT 2020 ALDT" at bounding box center [706, 108] width 220 height 18
type input "20:20"
click at [750, 104] on input "text" at bounding box center [759, 107] width 29 height 14
click at [724, 103] on section "ATOT 20:20 0020 ALDT" at bounding box center [706, 108] width 220 height 18
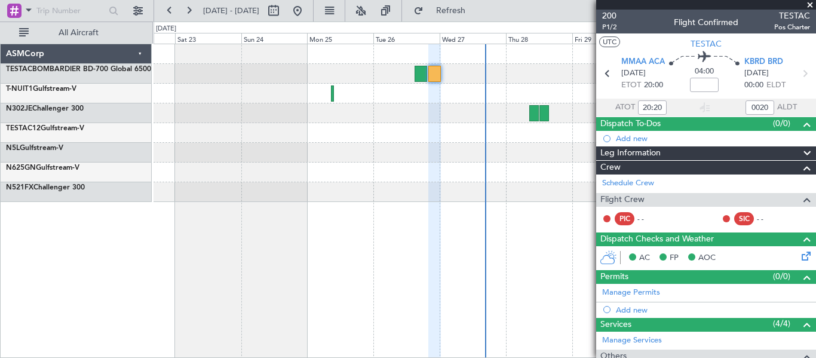
type input "00:20"
click at [810, 2] on span at bounding box center [810, 5] width 12 height 11
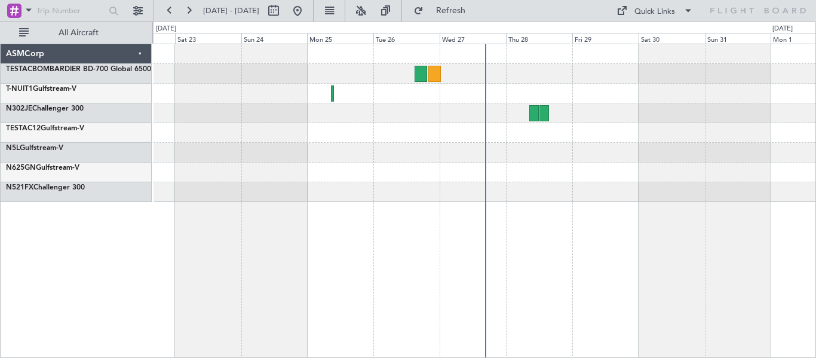
click at [458, 208] on div at bounding box center [484, 201] width 662 height 314
